Goal: Transaction & Acquisition: Purchase product/service

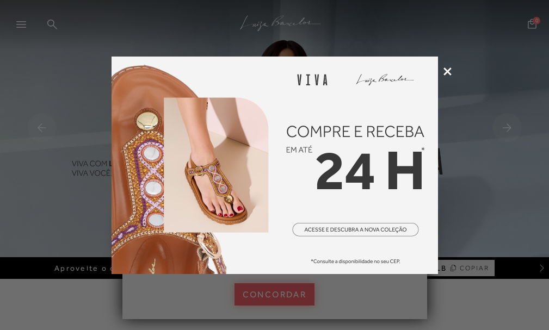
click at [444, 69] on icon at bounding box center [448, 71] width 8 height 8
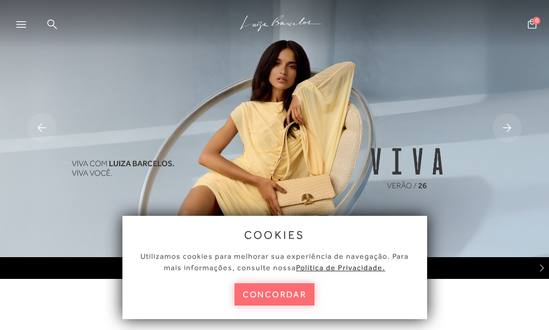
click at [281, 297] on button "concordar" at bounding box center [275, 295] width 81 height 22
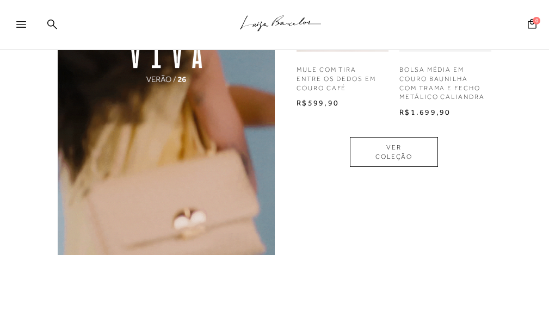
scroll to position [599, 0]
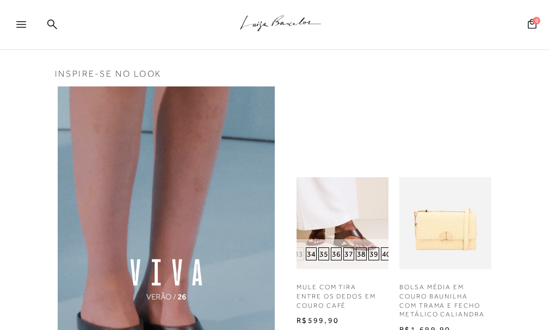
click at [342, 259] on div "33 34 35 36 37 38 39 40" at bounding box center [343, 254] width 92 height 30
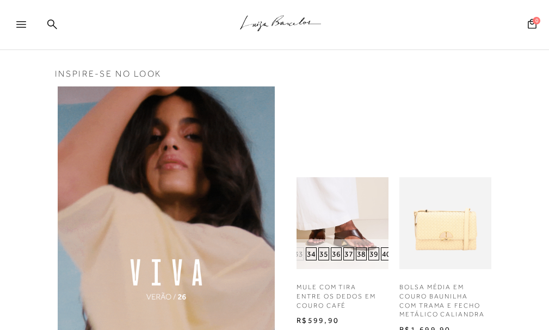
click at [352, 247] on img at bounding box center [343, 223] width 92 height 92
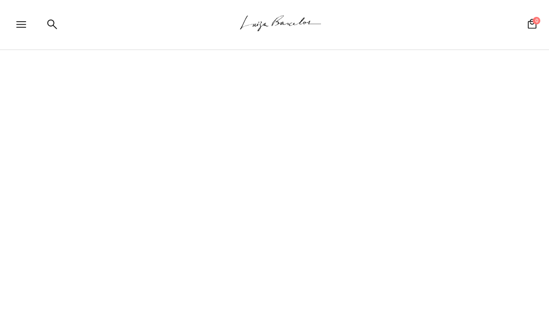
click at [309, 259] on div at bounding box center [274, 121] width 549 height 418
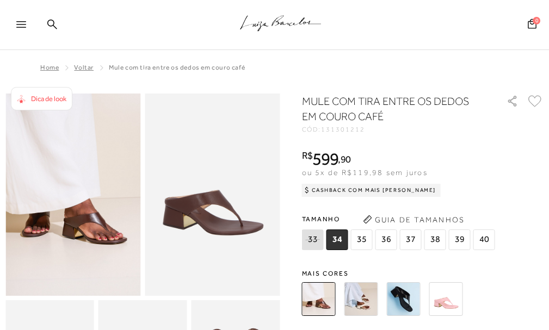
click at [365, 298] on img at bounding box center [362, 299] width 34 height 34
